Goal: Check status: Check status

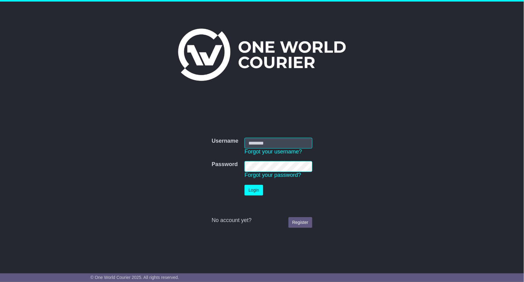
type input "**********"
click at [254, 189] on button "Login" at bounding box center [254, 190] width 18 height 11
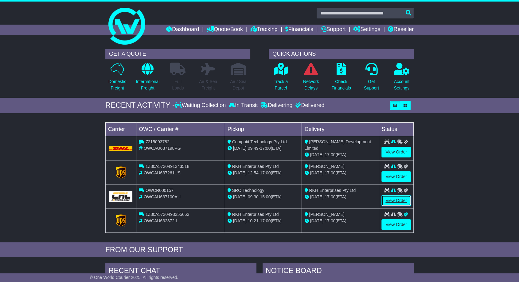
click at [396, 196] on link "View Order" at bounding box center [396, 200] width 29 height 11
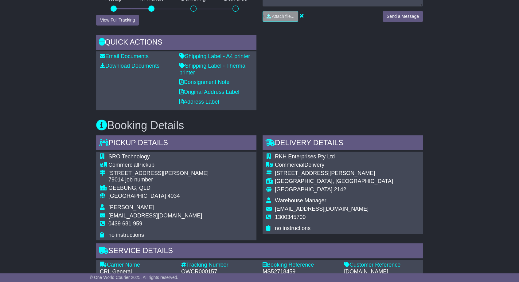
scroll to position [138, 0]
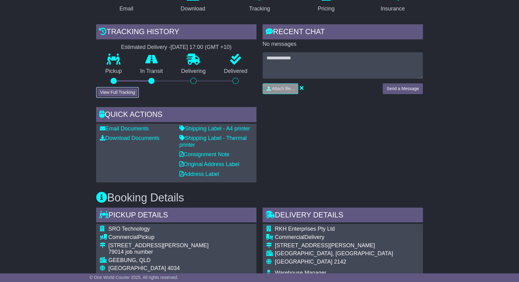
click at [133, 88] on button "View Full Tracking" at bounding box center [117, 92] width 43 height 11
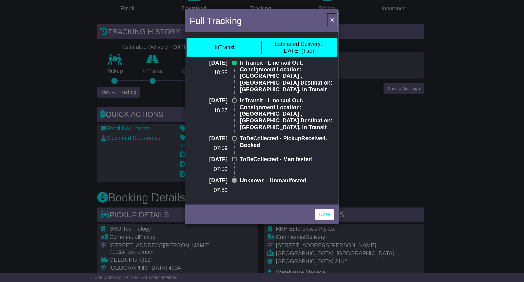
click at [335, 19] on button "×" at bounding box center [333, 19] width 10 height 13
